Goal: Task Accomplishment & Management: Use online tool/utility

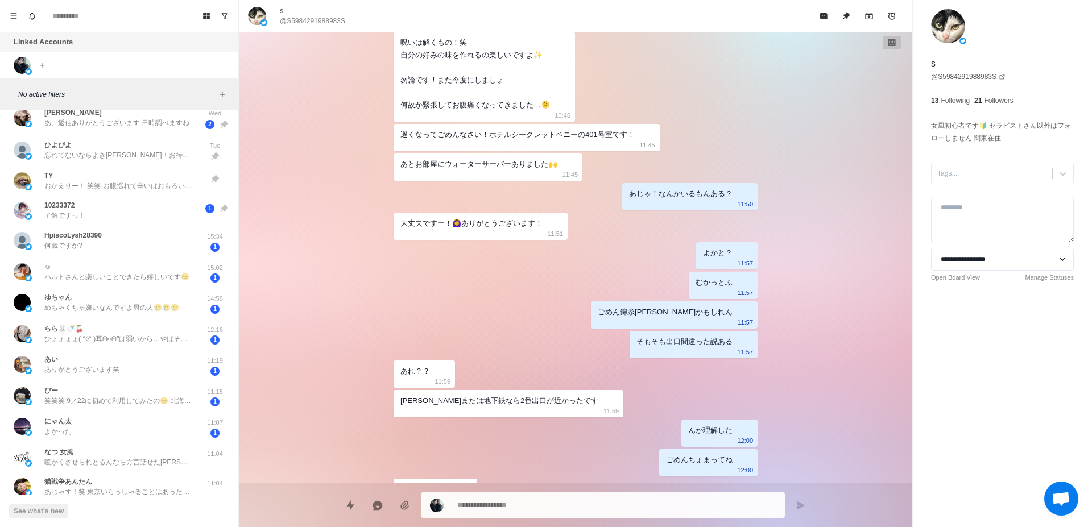
scroll to position [573, 0]
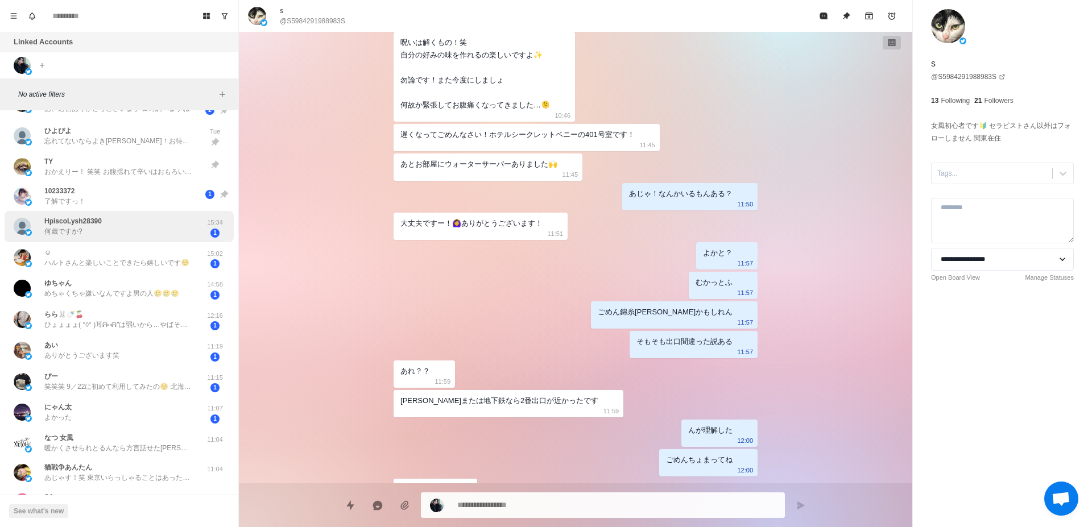
click at [136, 227] on div "HpiscoLysh28390 何歳ですか?" at bounding box center [107, 227] width 187 height 22
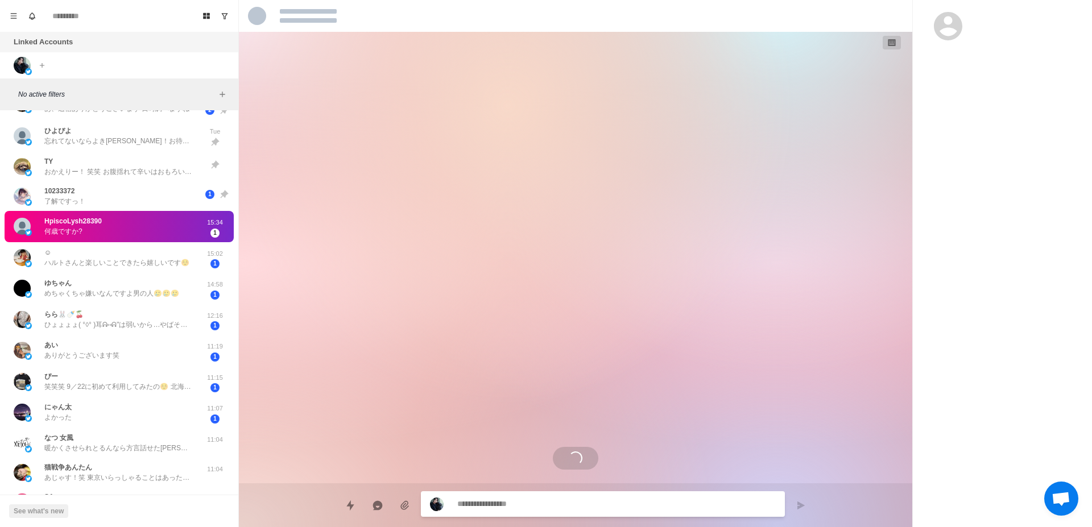
scroll to position [0, 0]
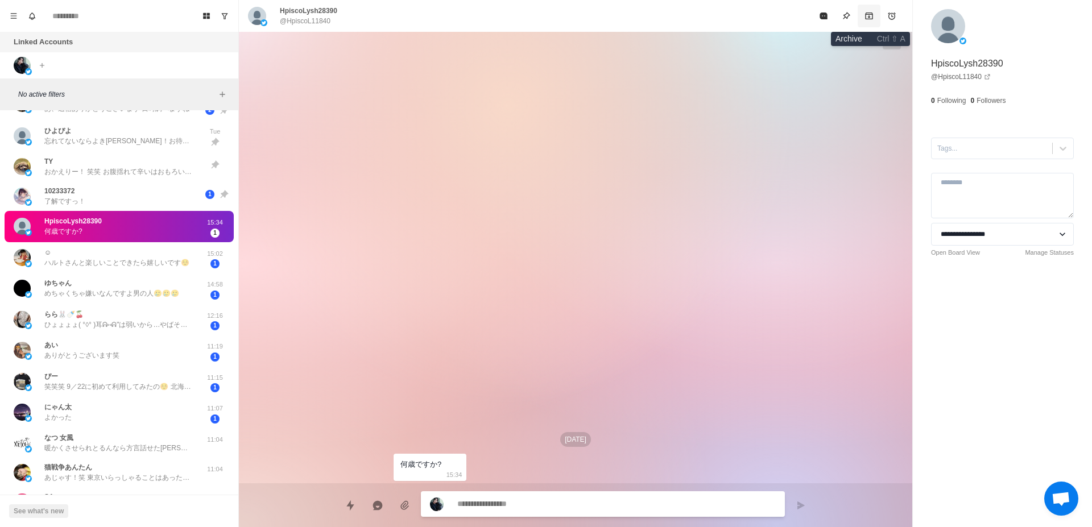
click at [870, 18] on icon "Archive" at bounding box center [869, 15] width 9 height 9
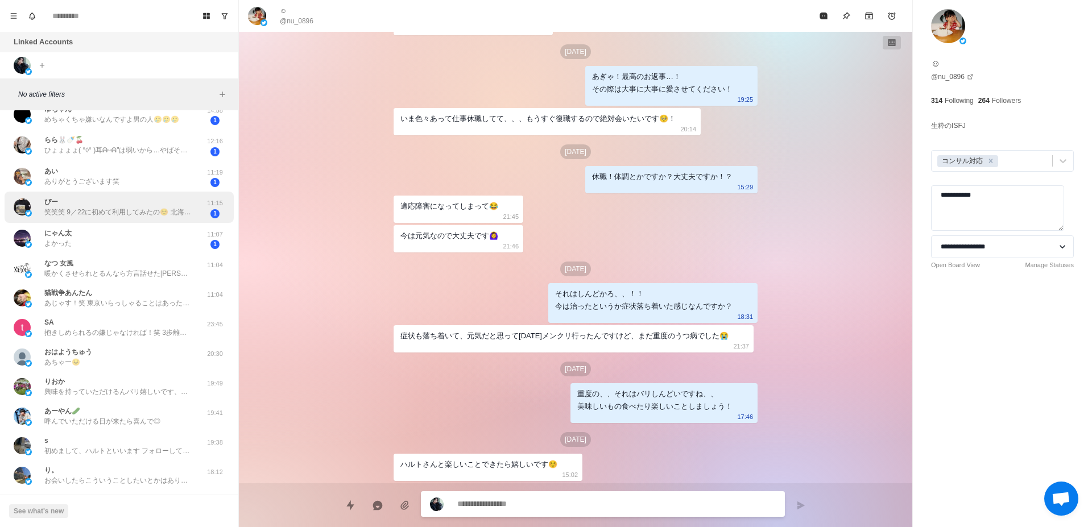
scroll to position [860, 0]
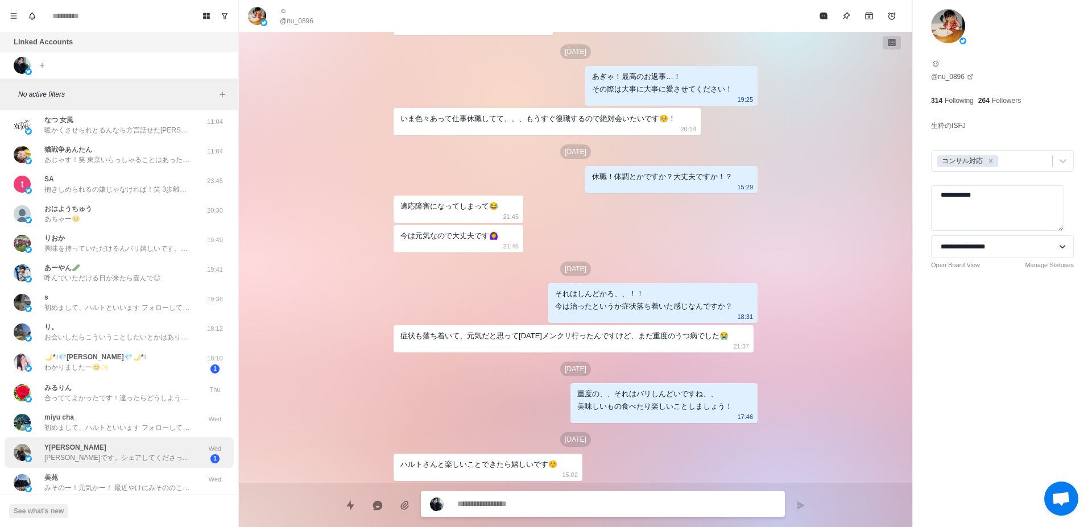
click at [140, 457] on p "[PERSON_NAME]です。シェアしてくださってありがとうございます。これからもどうぞよろしくお願いします。私は台湾の[GEOGRAPHIC_DATA]の…" at bounding box center [118, 458] width 148 height 10
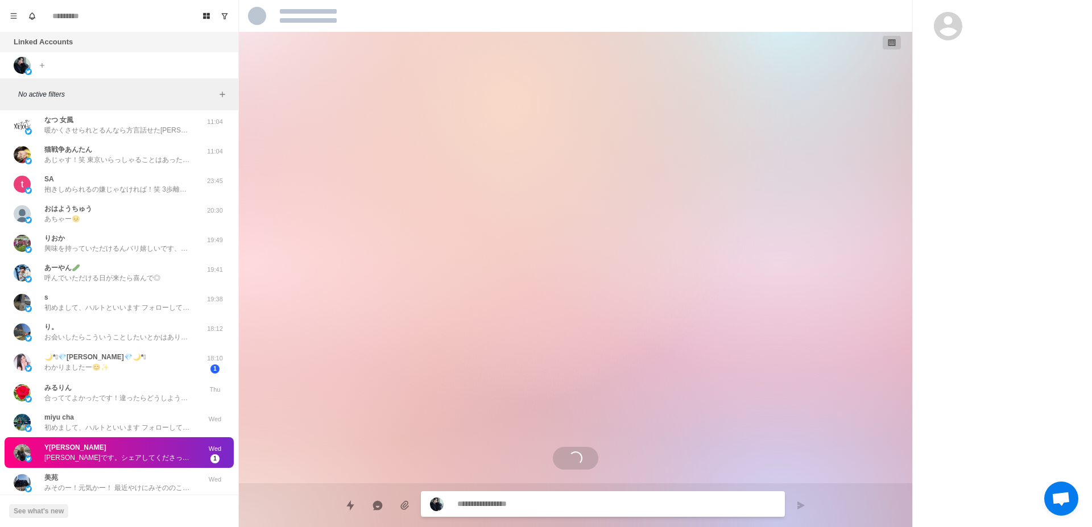
scroll to position [0, 0]
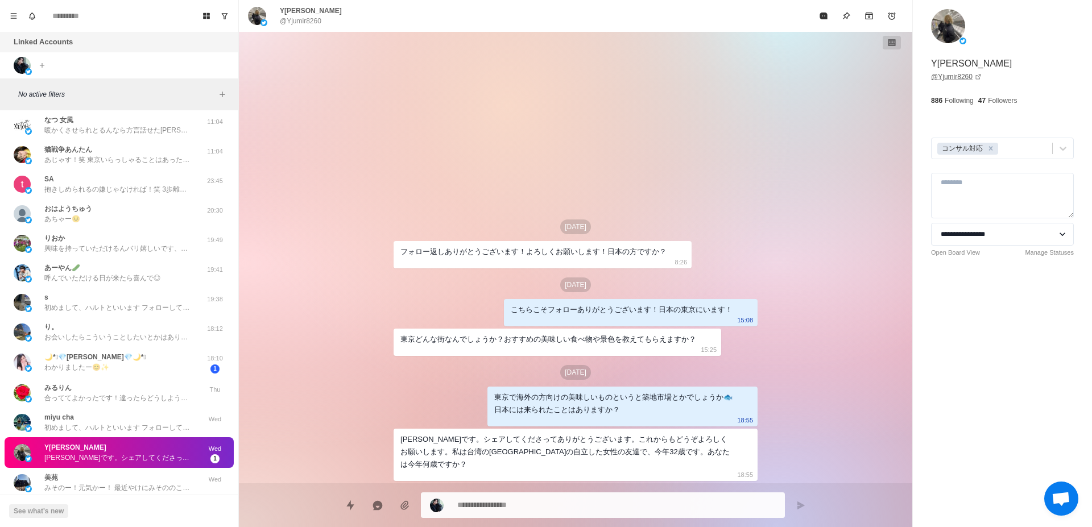
click at [953, 75] on link "@ Yjumir8260" at bounding box center [956, 77] width 51 height 10
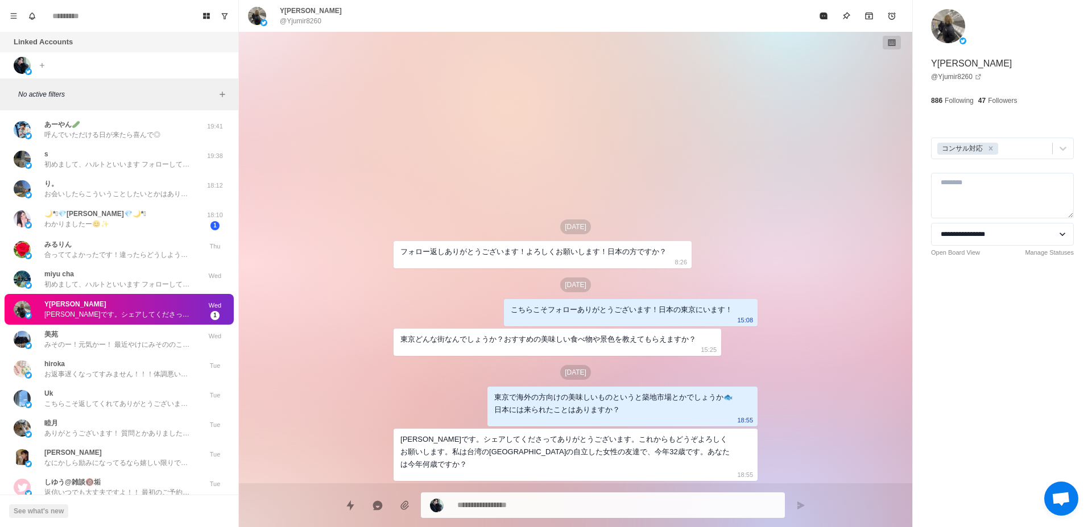
scroll to position [645, 0]
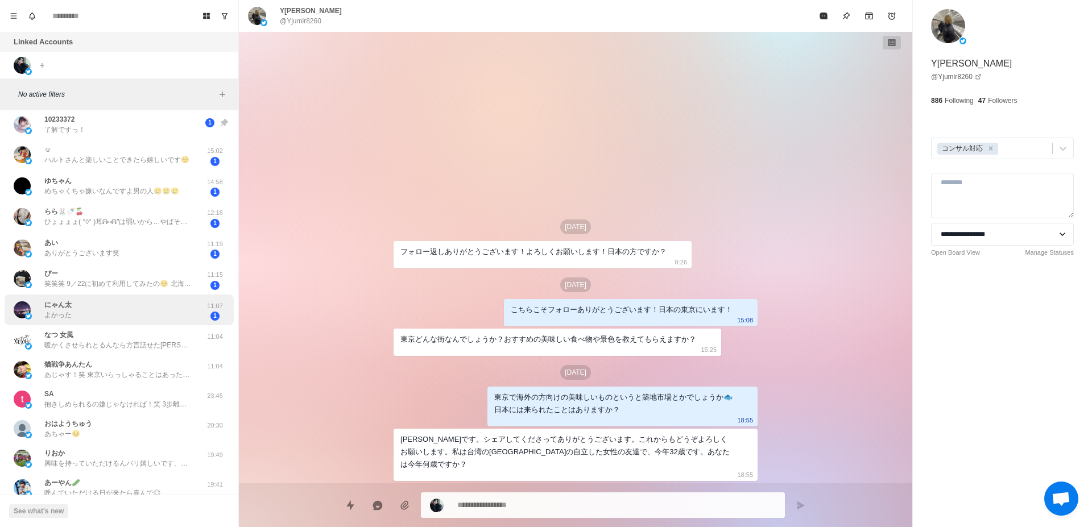
click at [78, 320] on div "にゃん太 よかった" at bounding box center [107, 310] width 187 height 22
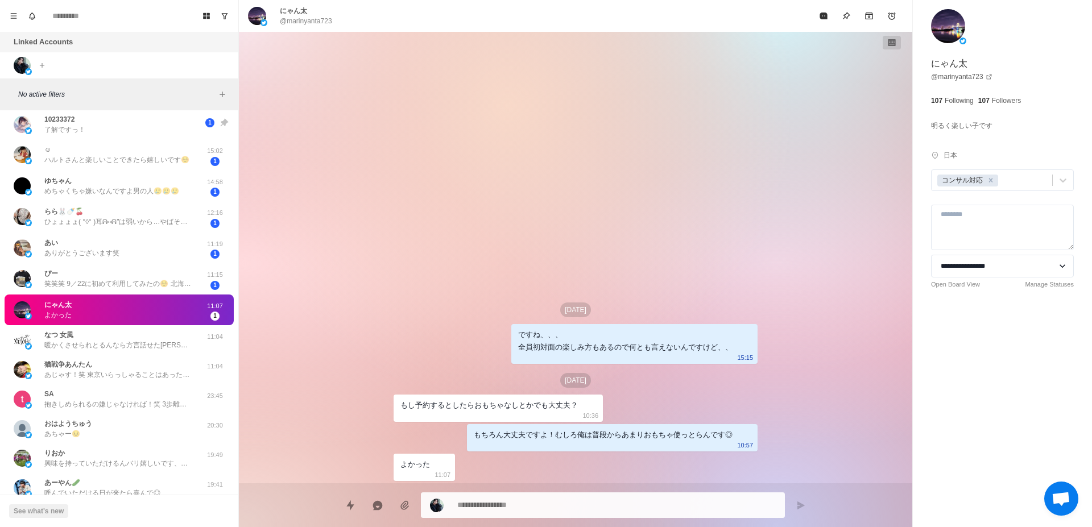
click at [1072, 500] on span "チャットを開く" at bounding box center [1062, 499] width 34 height 34
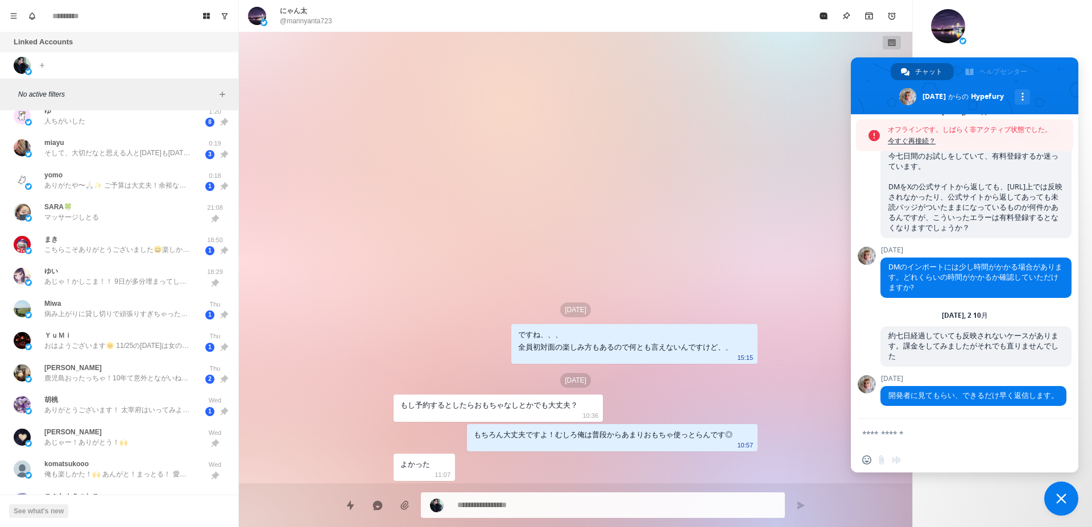
scroll to position [0, 0]
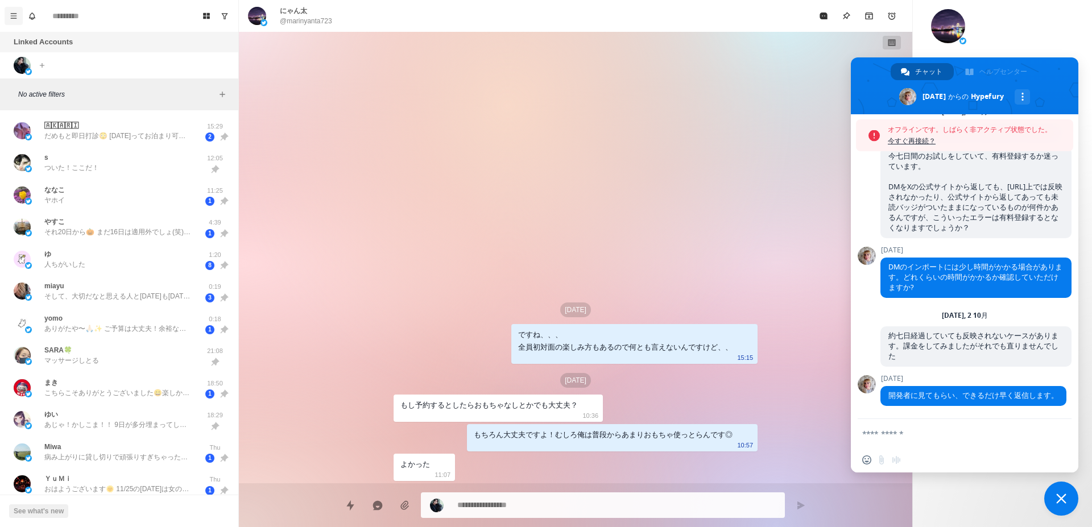
click at [10, 15] on icon "Menu" at bounding box center [14, 16] width 8 height 8
type textarea "*"
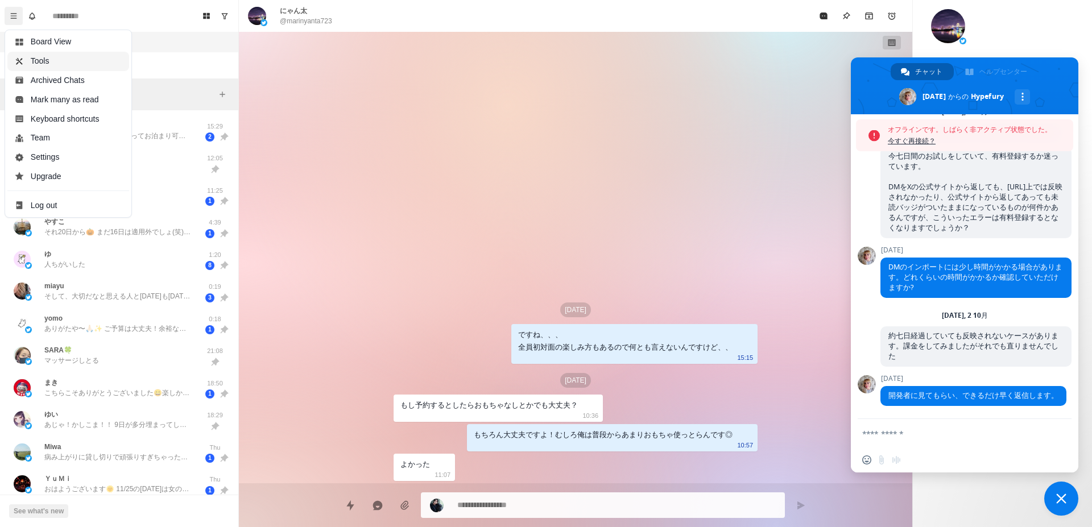
click at [39, 64] on button "Tools" at bounding box center [68, 61] width 122 height 19
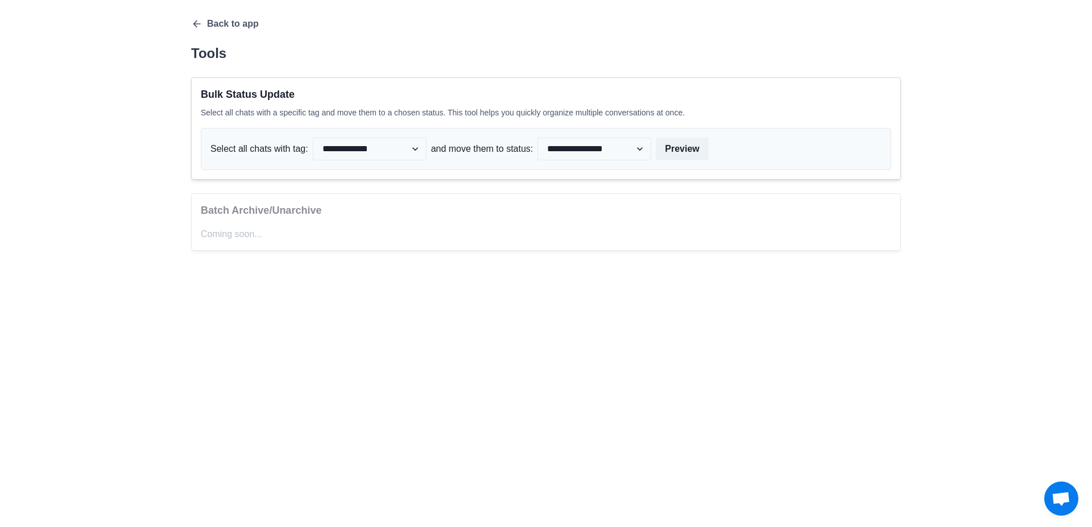
scroll to position [312, 0]
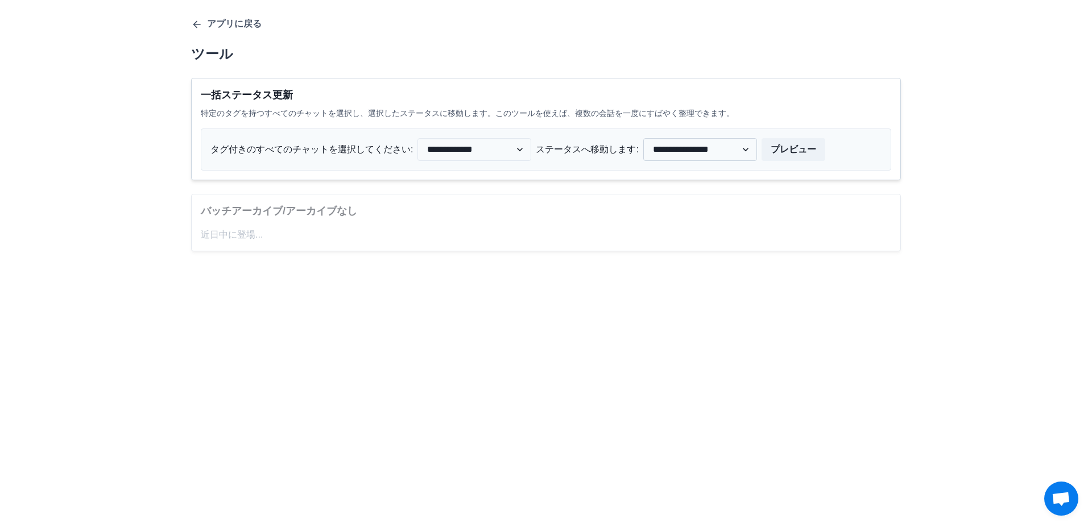
click at [643, 138] on select "**********" at bounding box center [700, 149] width 114 height 23
click at [747, 154] on select "**********" at bounding box center [700, 149] width 114 height 23
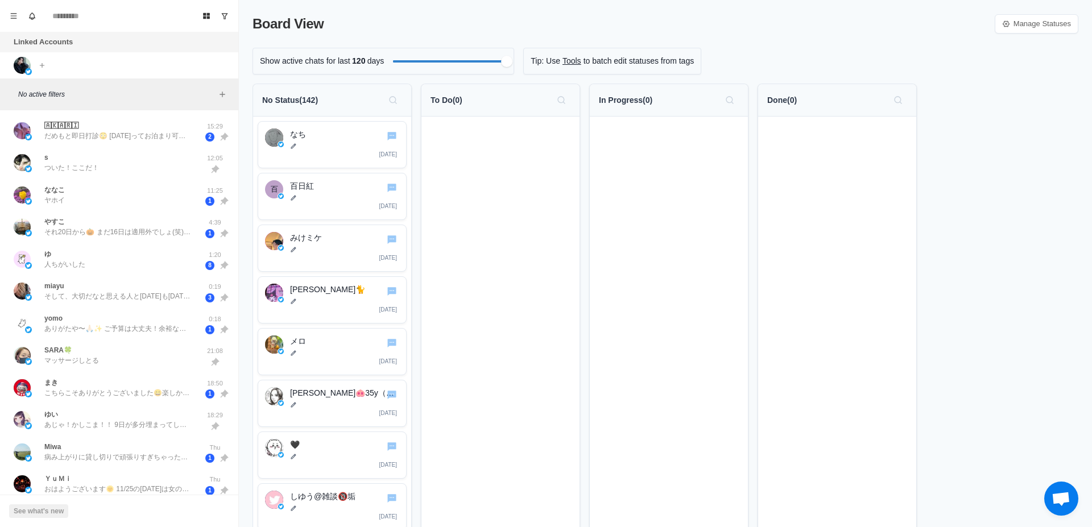
scroll to position [312, 0]
click at [24, 64] on img at bounding box center [22, 65] width 17 height 17
click at [114, 134] on p "だめもと即日打診😳 [DATE]ってお泊まり可能？" at bounding box center [118, 136] width 148 height 10
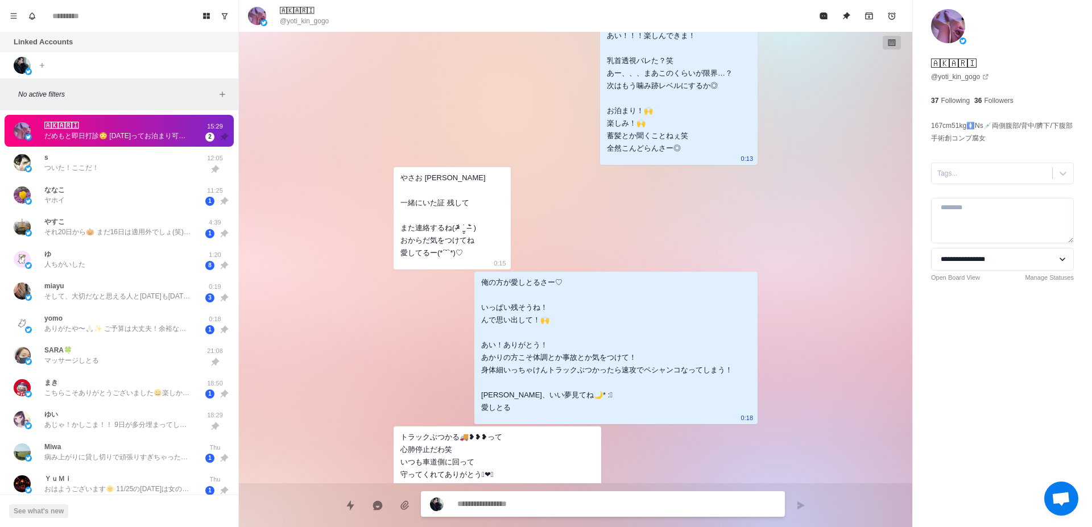
scroll to position [3883, 0]
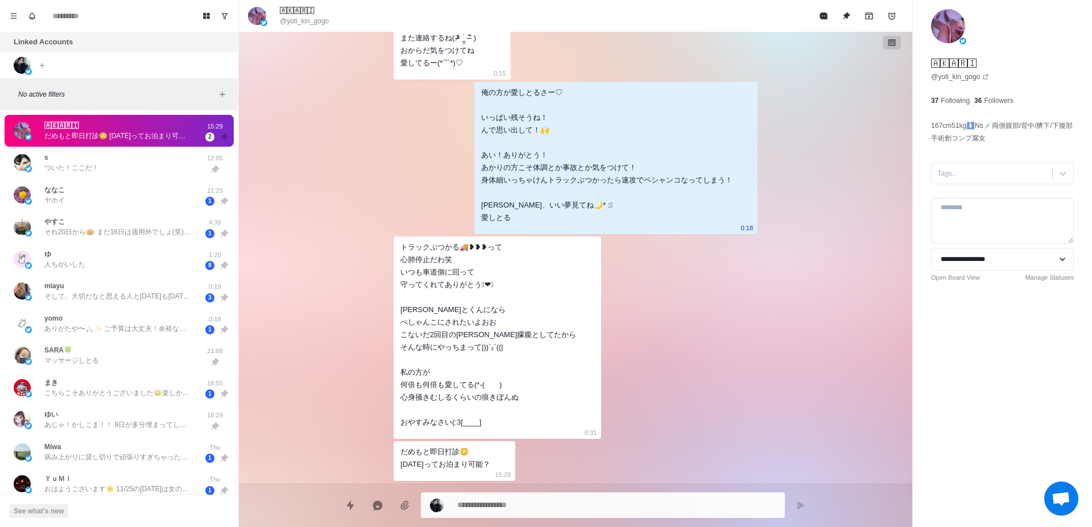
type textarea "*"
